Goal: Information Seeking & Learning: Check status

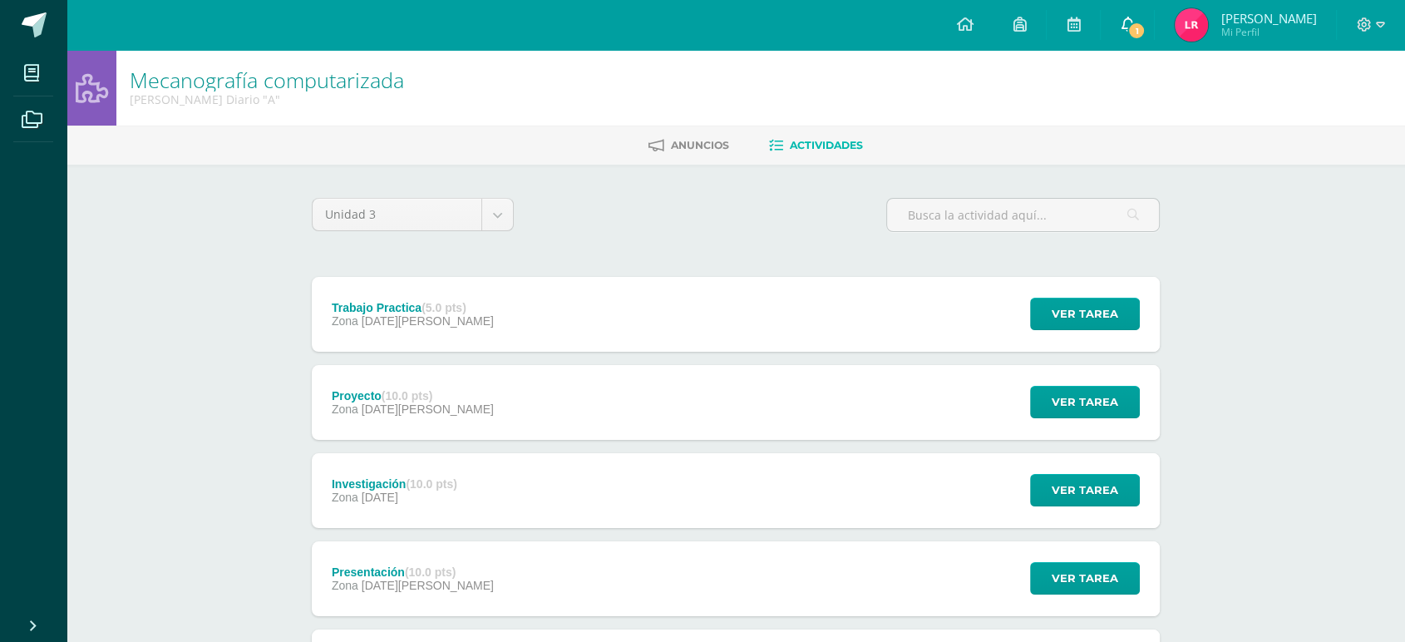
click at [1140, 25] on link "1" at bounding box center [1127, 25] width 53 height 50
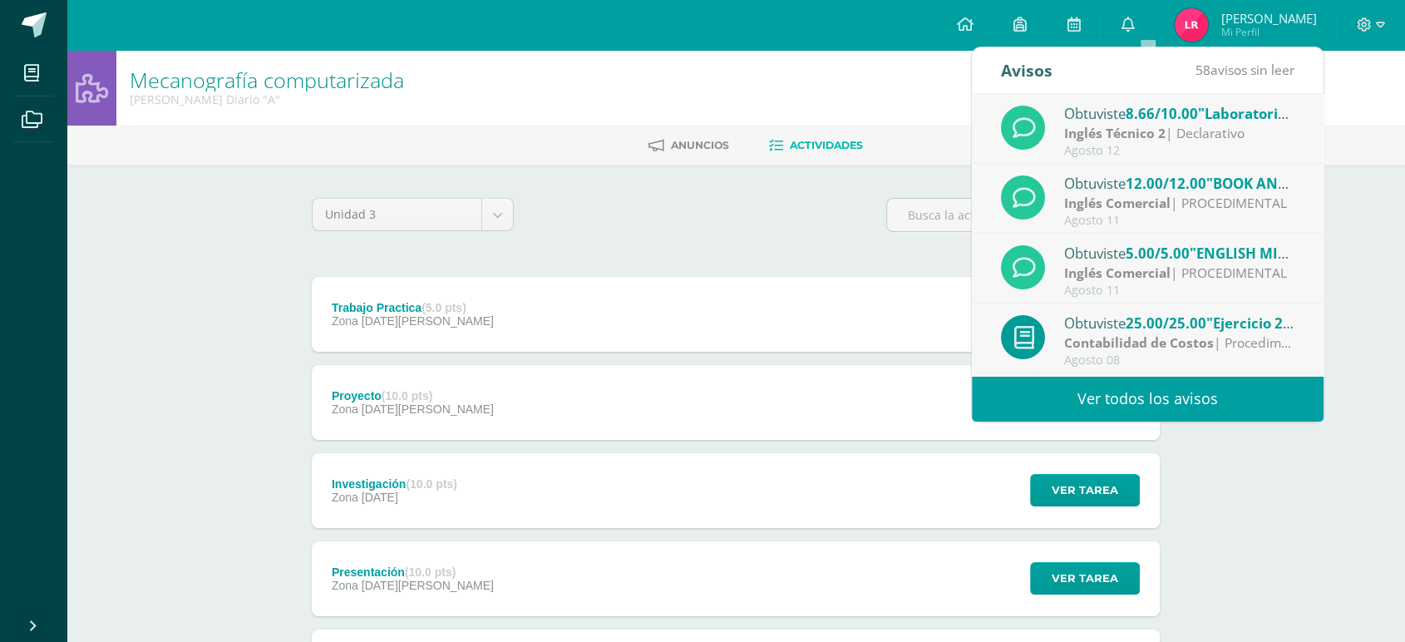
click at [1281, 15] on span "[PERSON_NAME]" at bounding box center [1268, 18] width 96 height 17
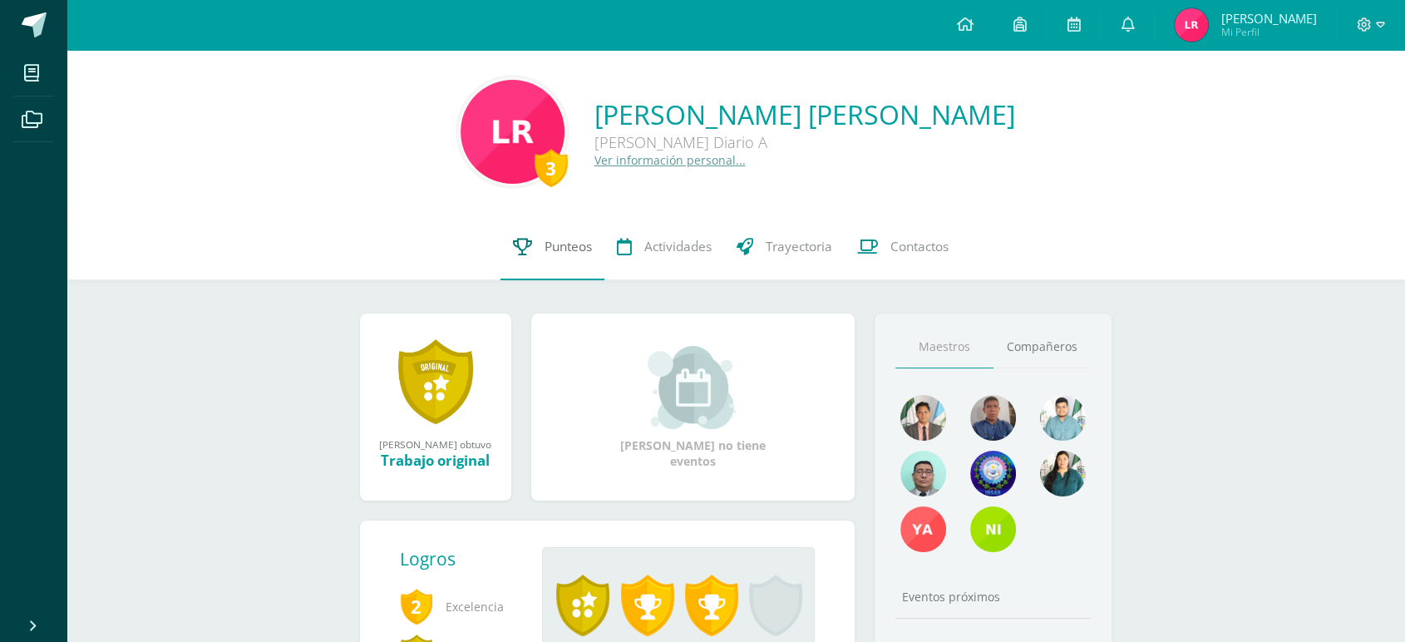
click at [562, 237] on link "Punteos" at bounding box center [552, 247] width 104 height 67
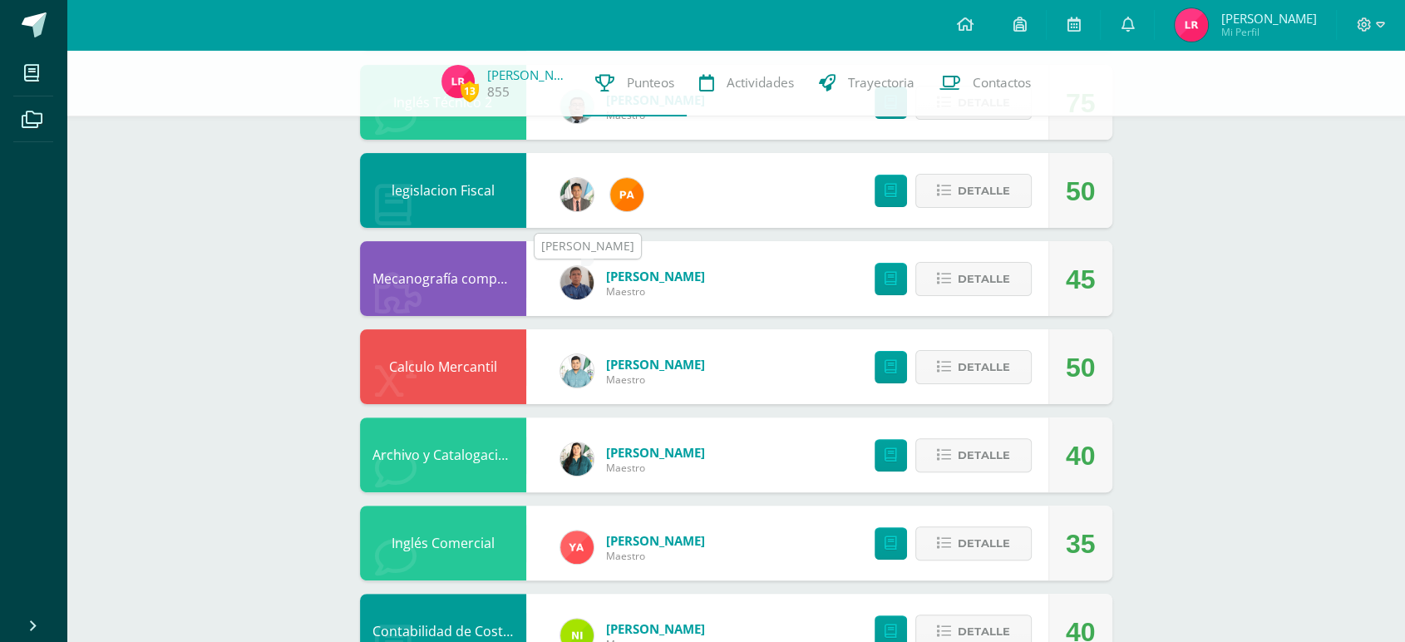
scroll to position [249, 0]
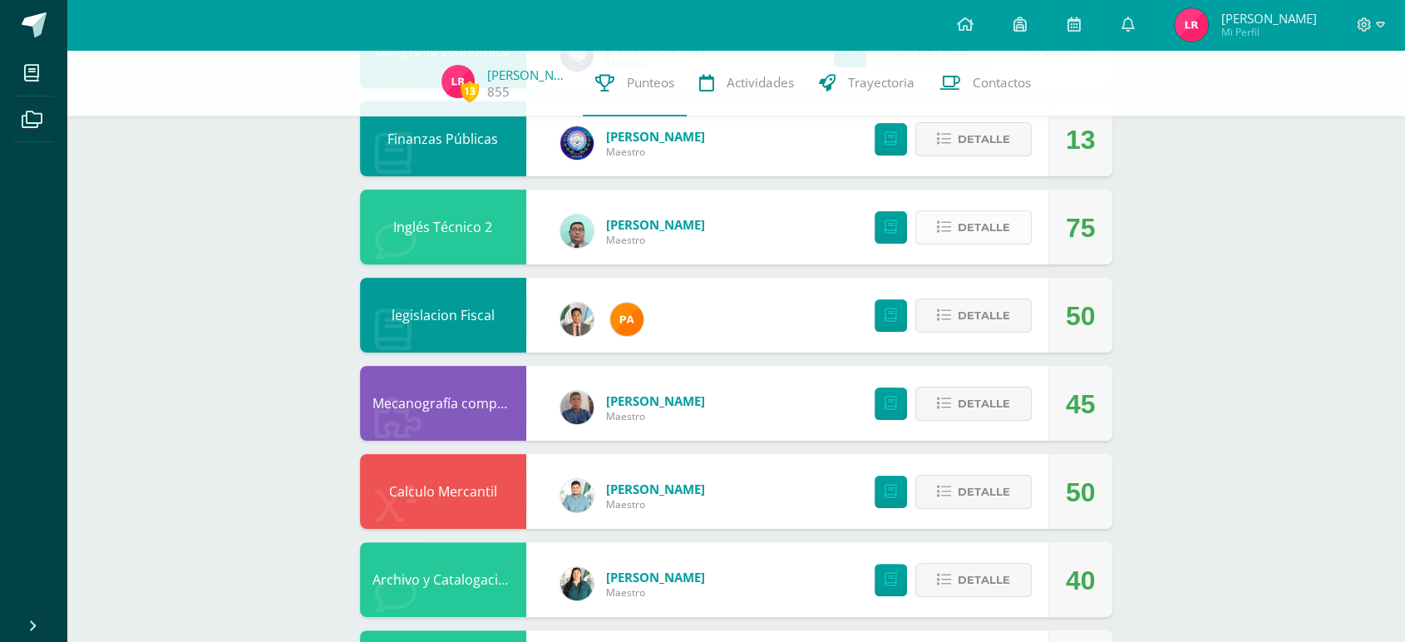
click at [1000, 237] on span "Detalle" at bounding box center [984, 227] width 52 height 31
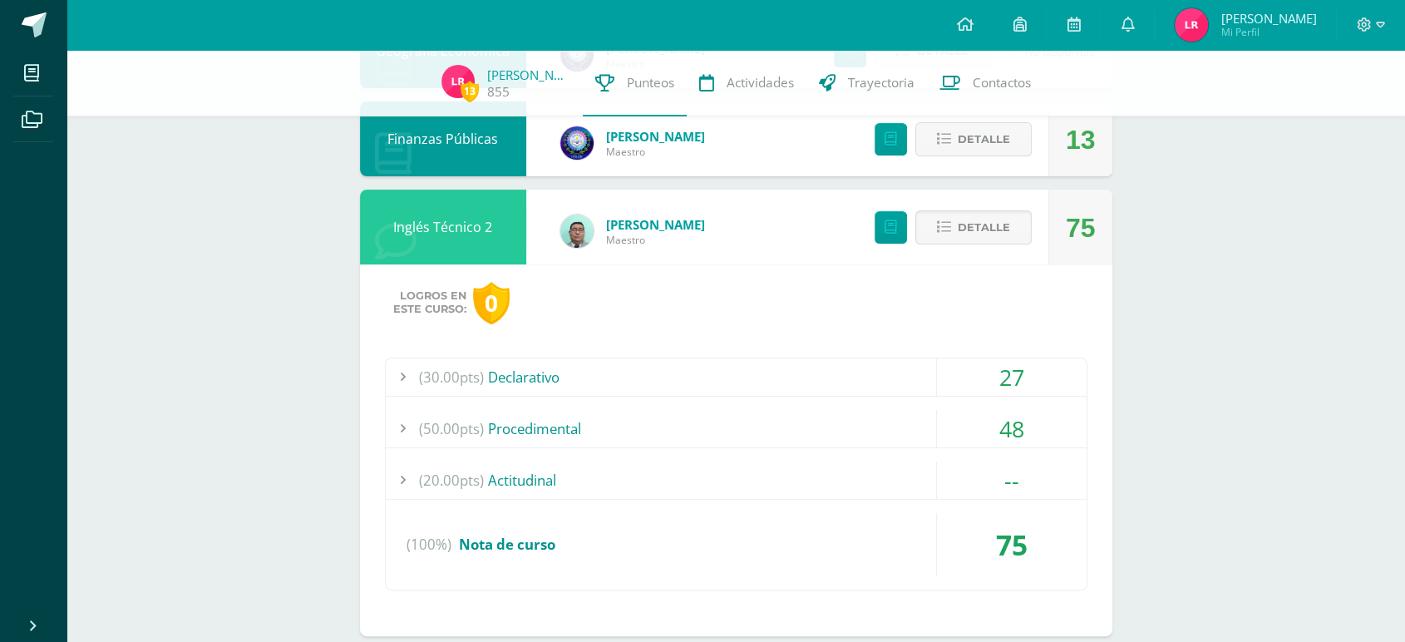
click at [442, 372] on span "(30.00pts)" at bounding box center [451, 376] width 65 height 37
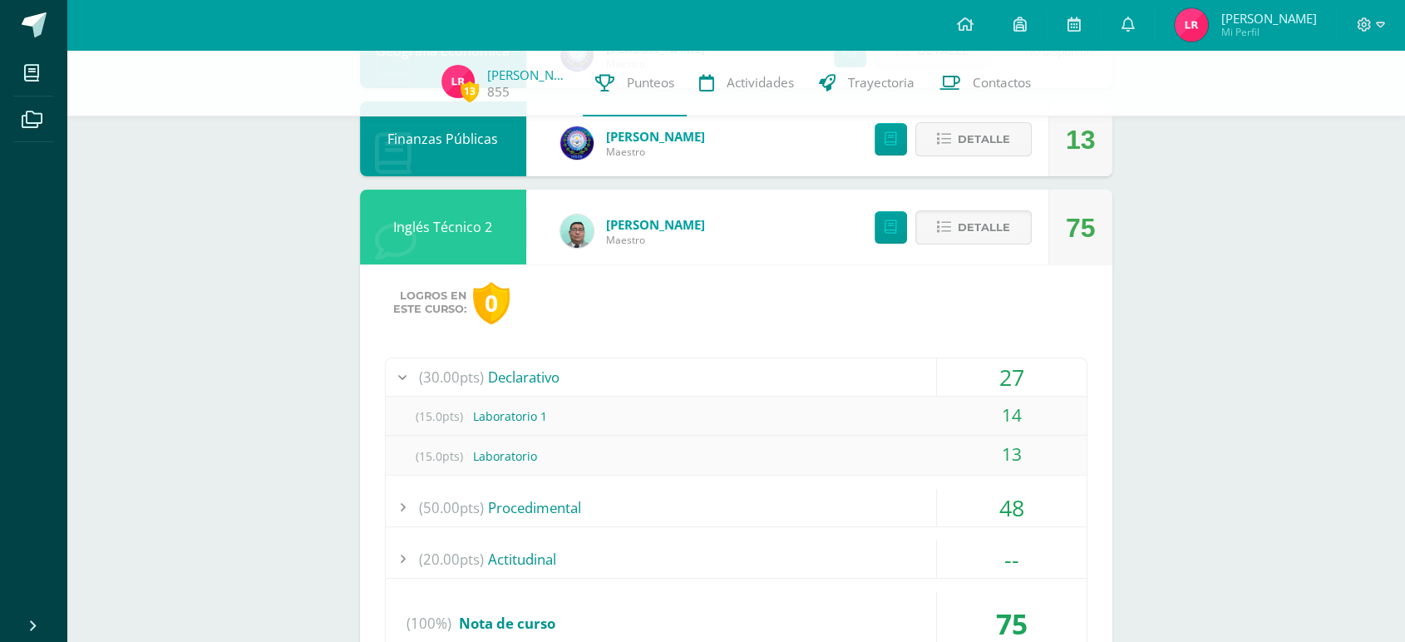
click at [422, 377] on span "(30.00pts)" at bounding box center [451, 376] width 65 height 37
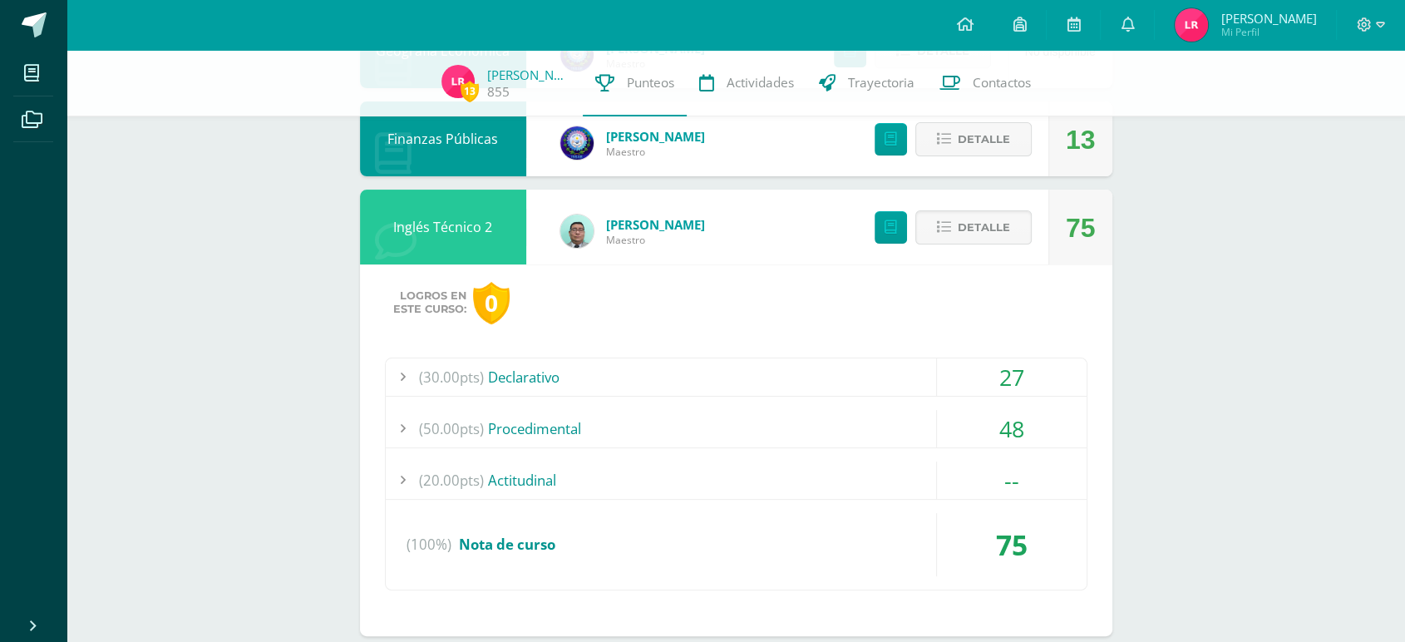
click at [496, 421] on div "(50.00pts) Procedimental" at bounding box center [736, 428] width 701 height 37
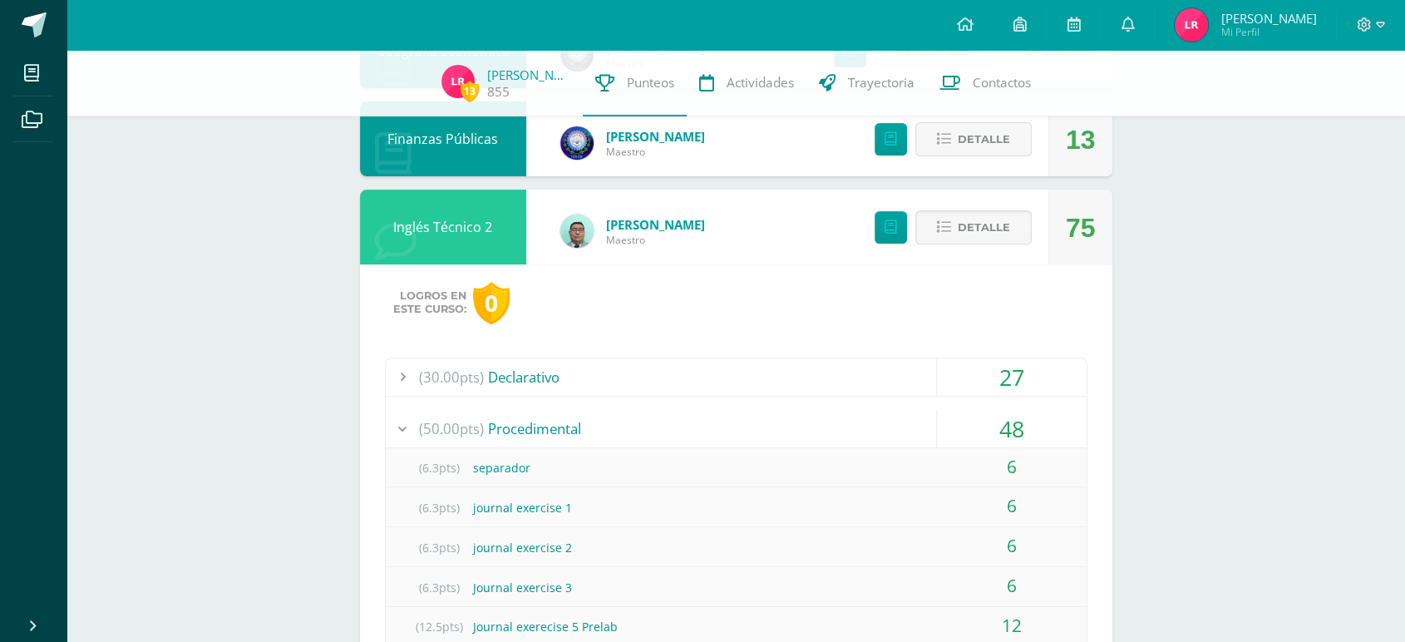
click at [496, 421] on div "(50.00pts) Procedimental" at bounding box center [736, 428] width 701 height 37
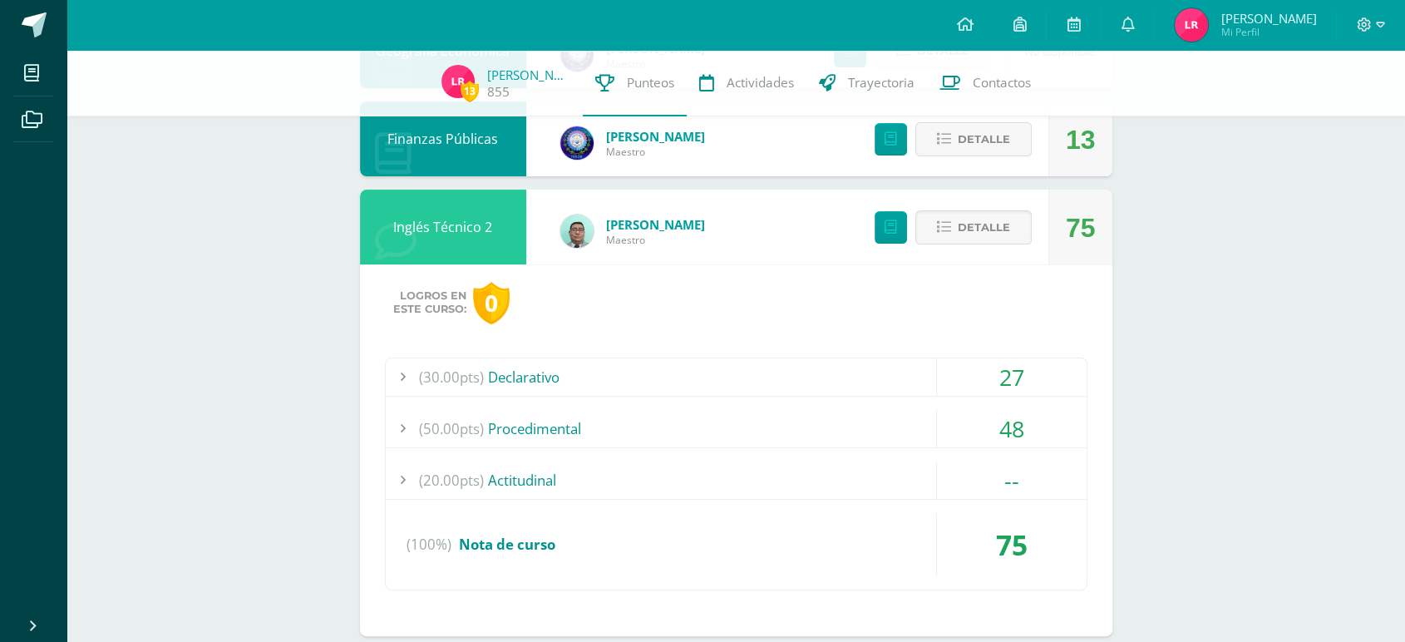
click at [421, 465] on span "(20.00pts)" at bounding box center [451, 479] width 65 height 37
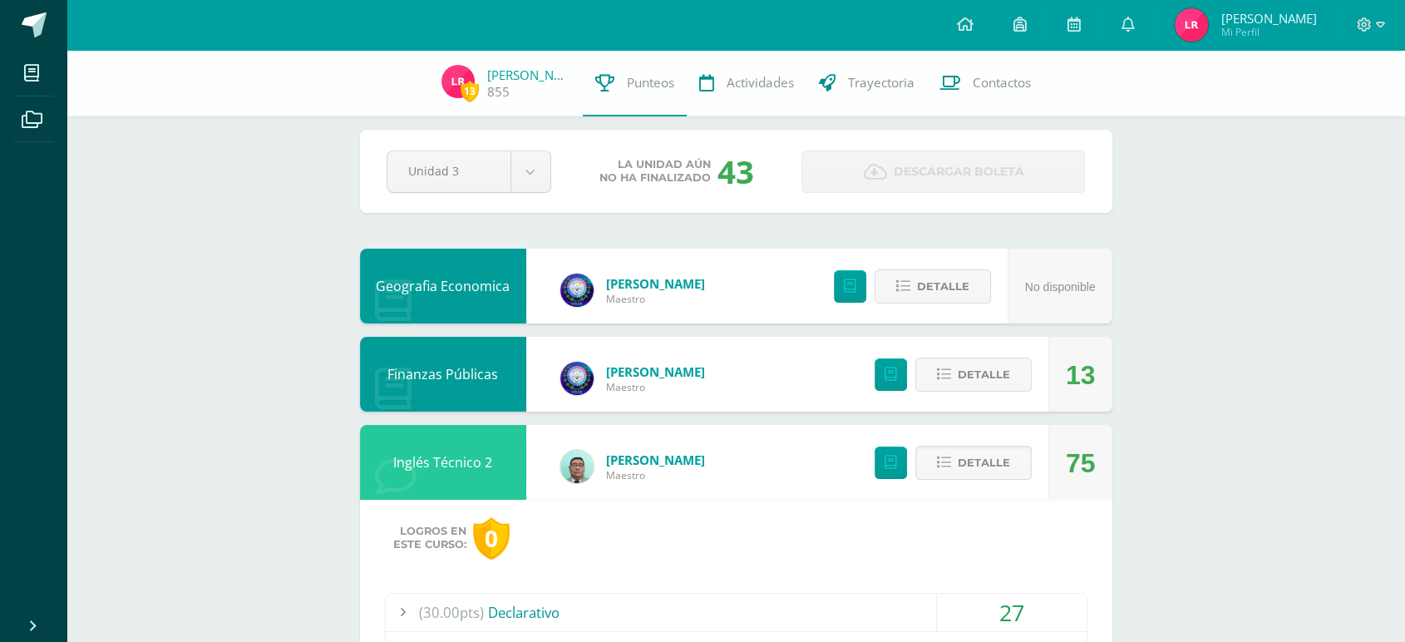
scroll to position [0, 0]
